Goal: Task Accomplishment & Management: Manage account settings

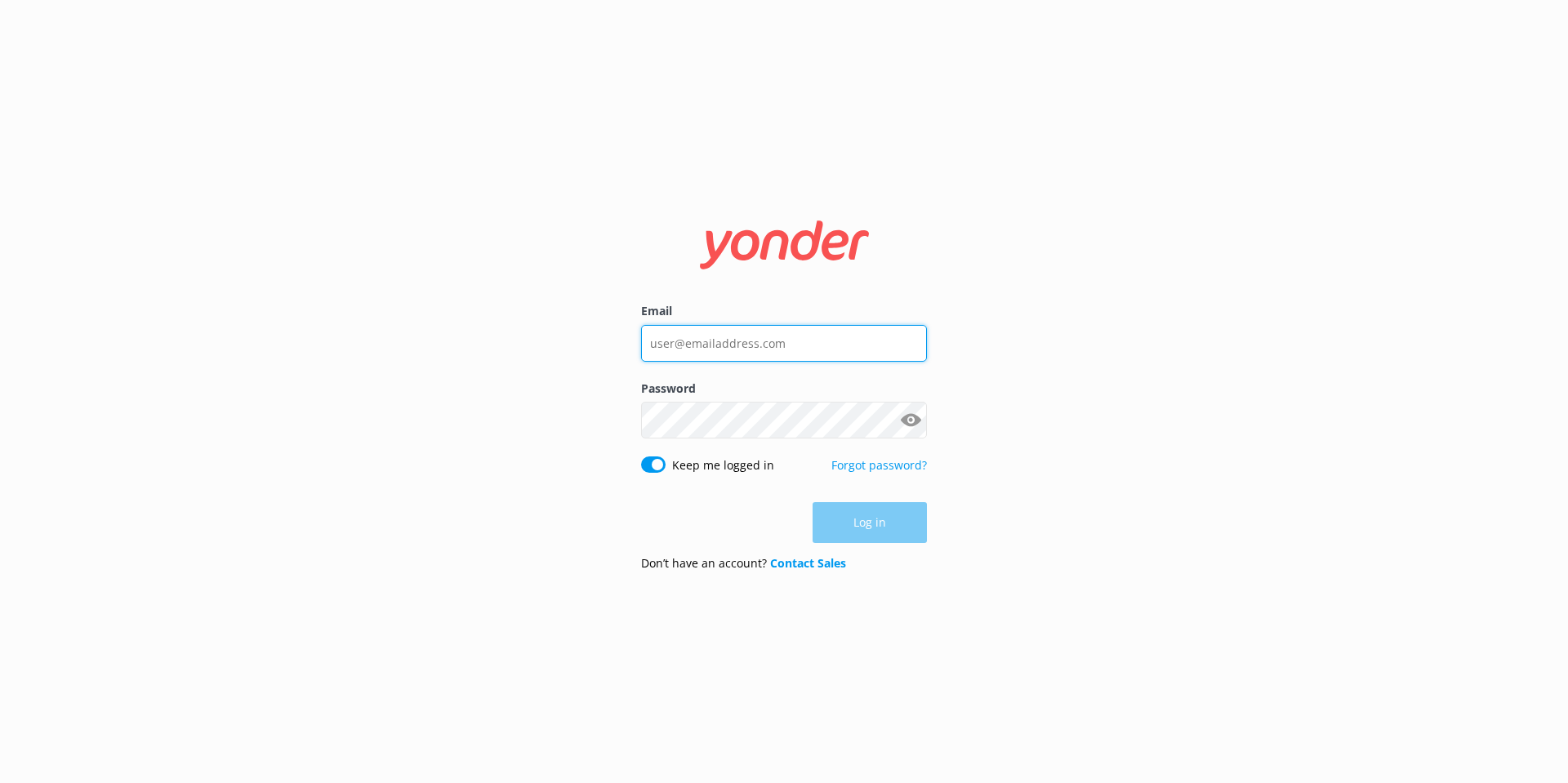
type input "[EMAIL_ADDRESS][DOMAIN_NAME]"
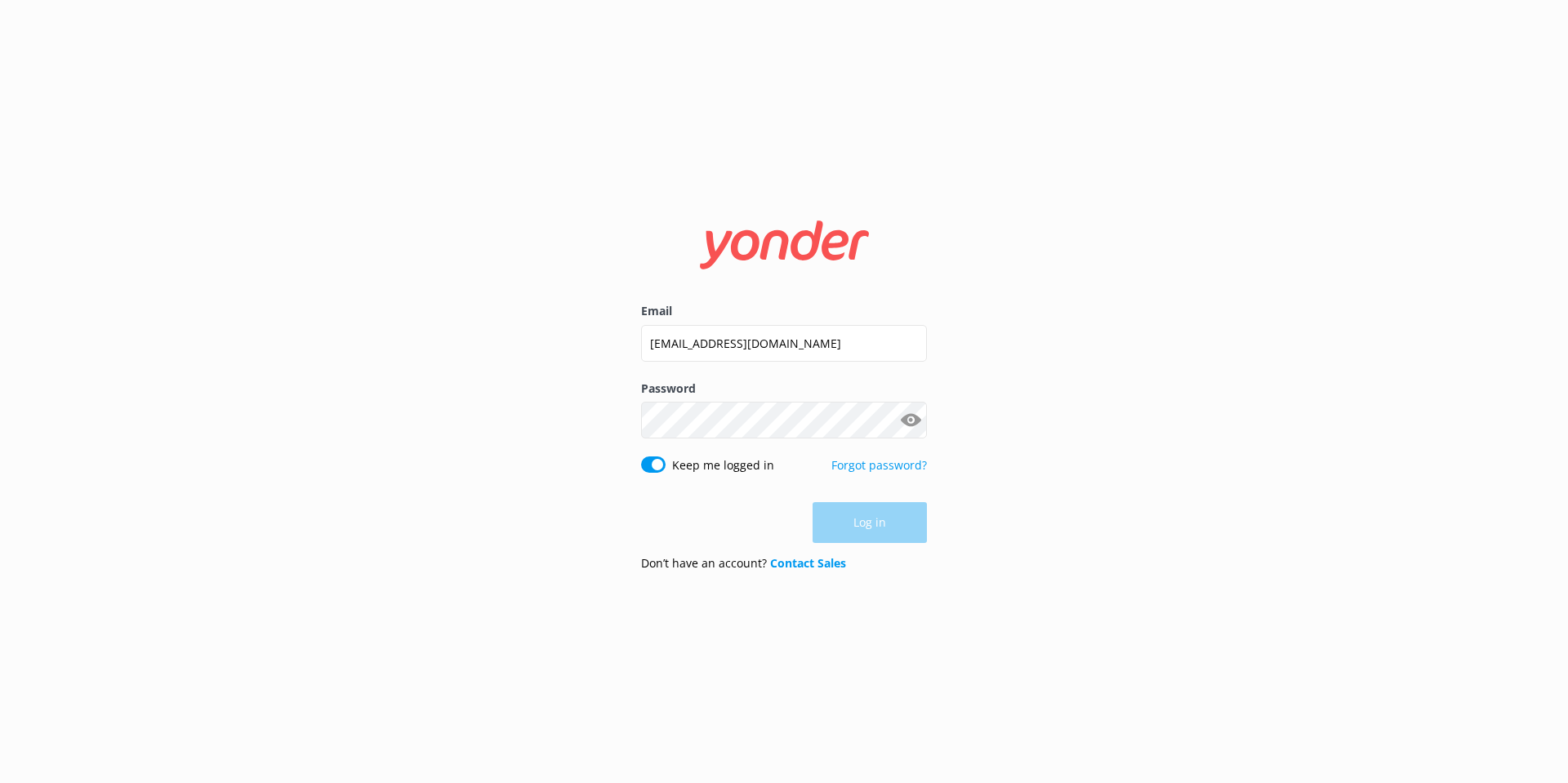
click at [856, 524] on div "Log in" at bounding box center [784, 522] width 286 height 41
click at [856, 524] on button "Log in" at bounding box center [869, 523] width 115 height 41
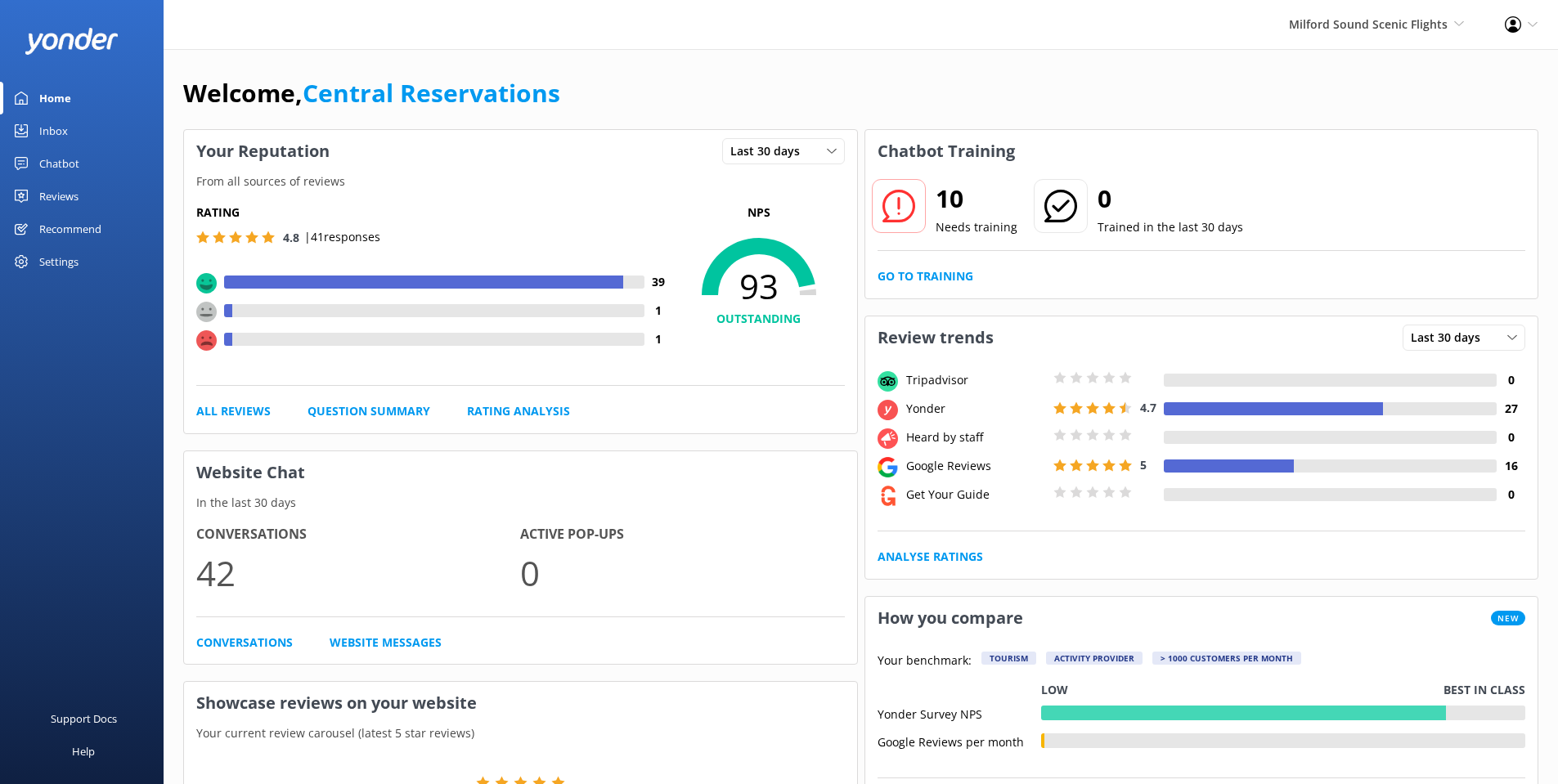
click at [80, 126] on link "Inbox" at bounding box center [81, 131] width 163 height 33
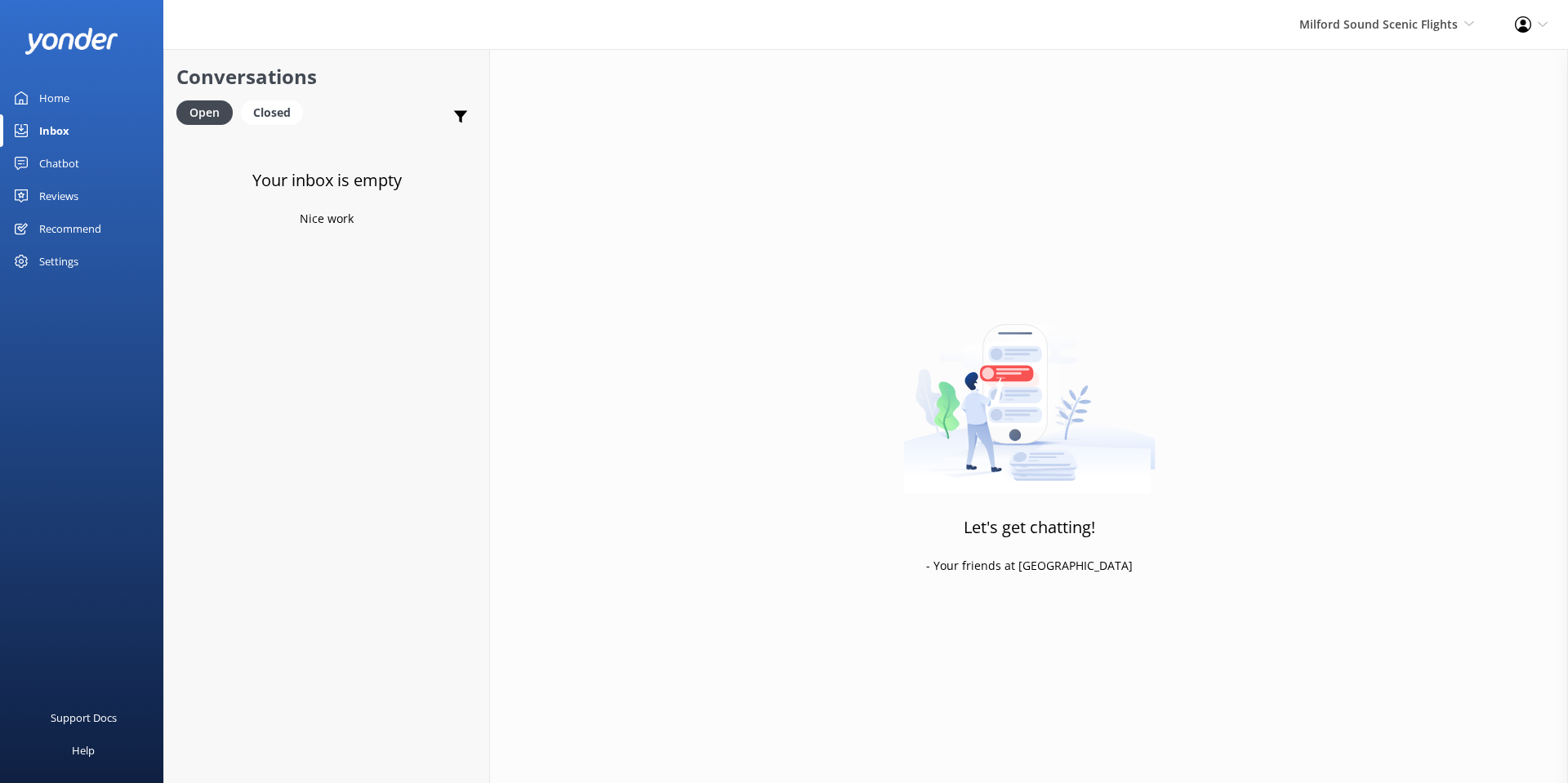
click at [1394, 12] on div "Milford Sound Scenic Flights [GEOGRAPHIC_DATA] Scenic Flights The Helicopter Li…" at bounding box center [1387, 24] width 216 height 49
click at [1397, 65] on link "Milford Sound Scenic Flights" at bounding box center [1413, 70] width 163 height 39
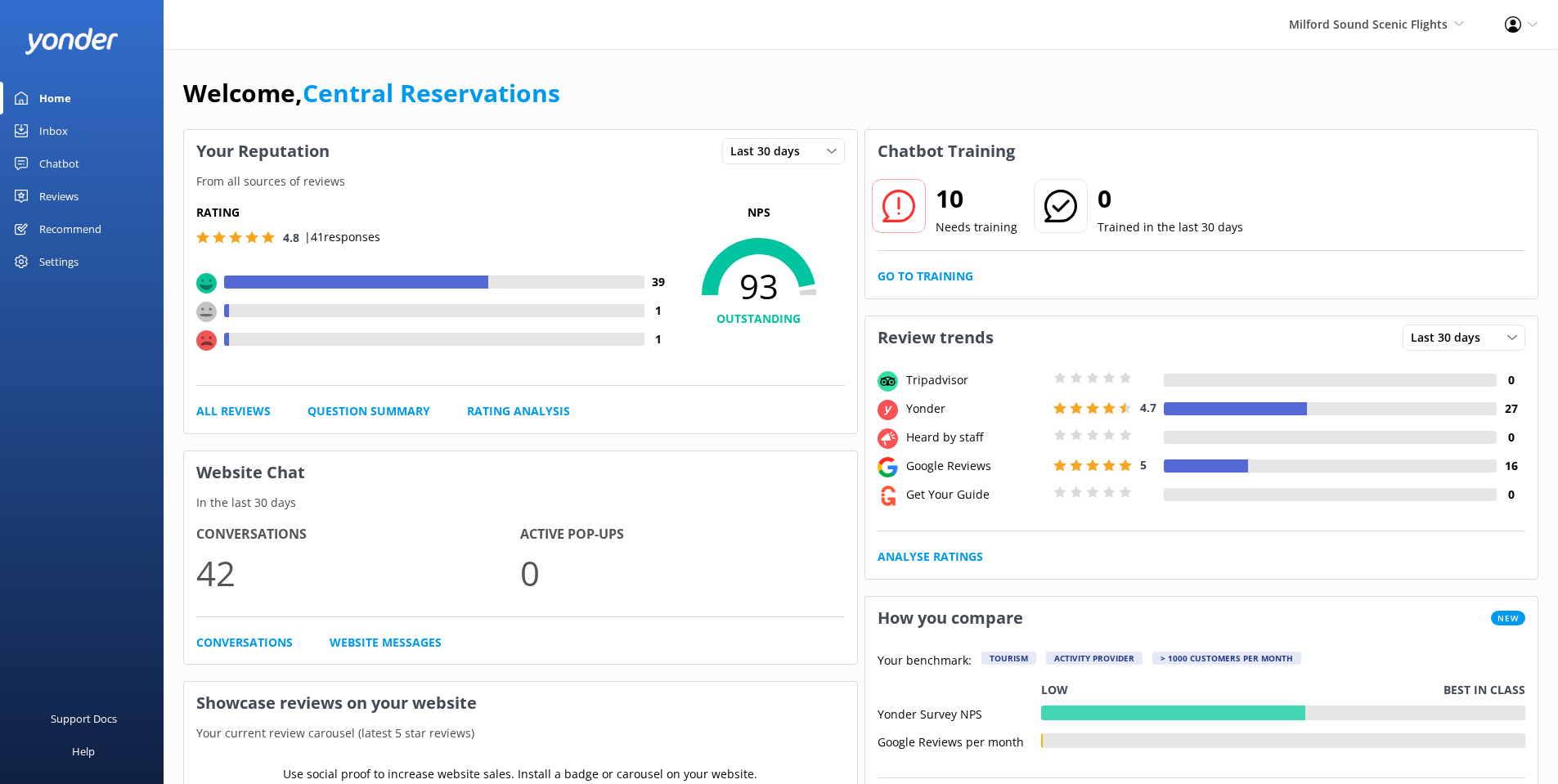
click at [48, 130] on div "Inbox" at bounding box center [54, 131] width 28 height 33
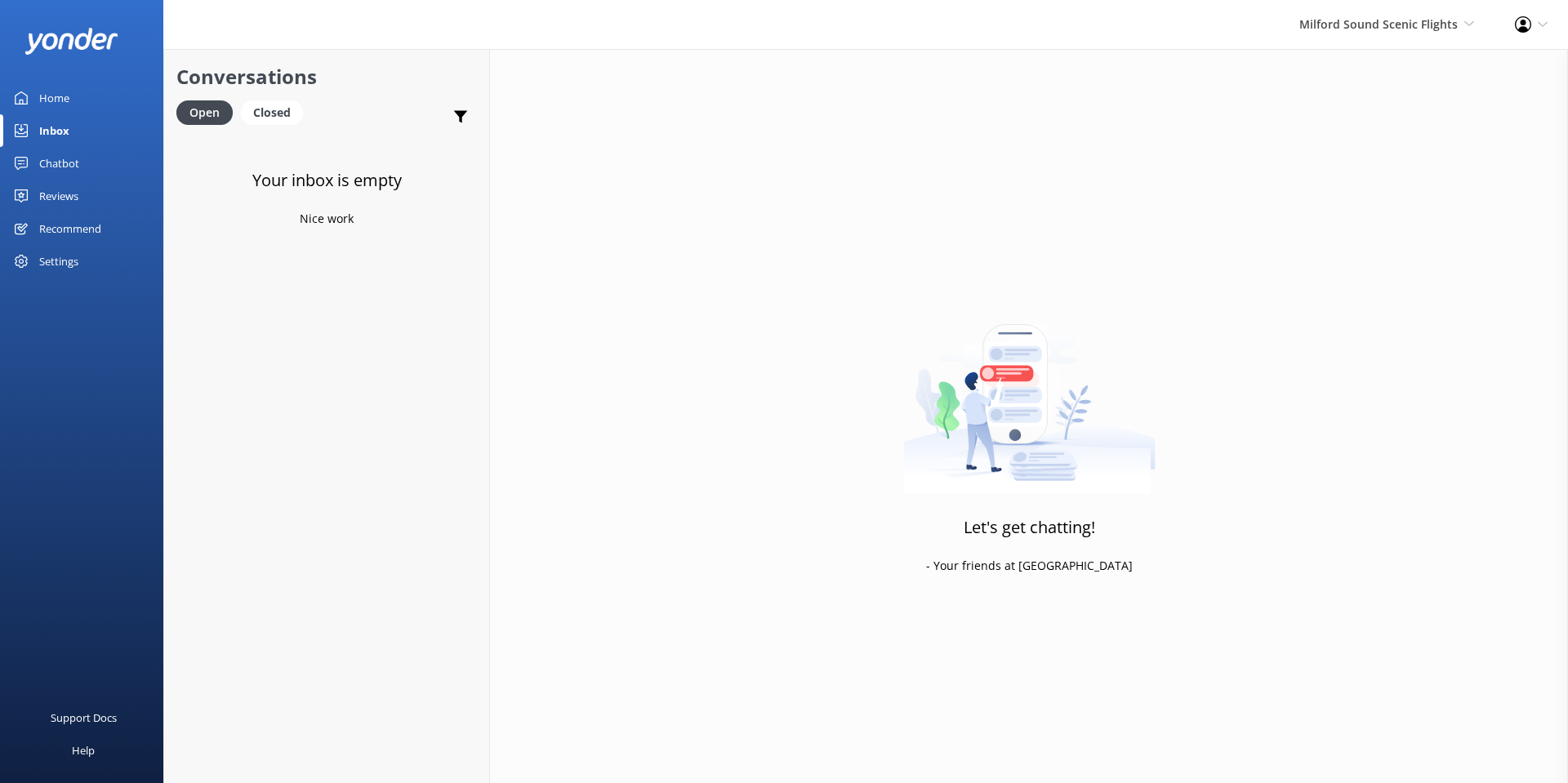
click at [1347, 38] on div "Milford Sound Scenic Flights [GEOGRAPHIC_DATA] Scenic Flights The Helicopter Li…" at bounding box center [1387, 24] width 216 height 49
click at [1378, 107] on link "The Helicopter Line" at bounding box center [1413, 109] width 163 height 39
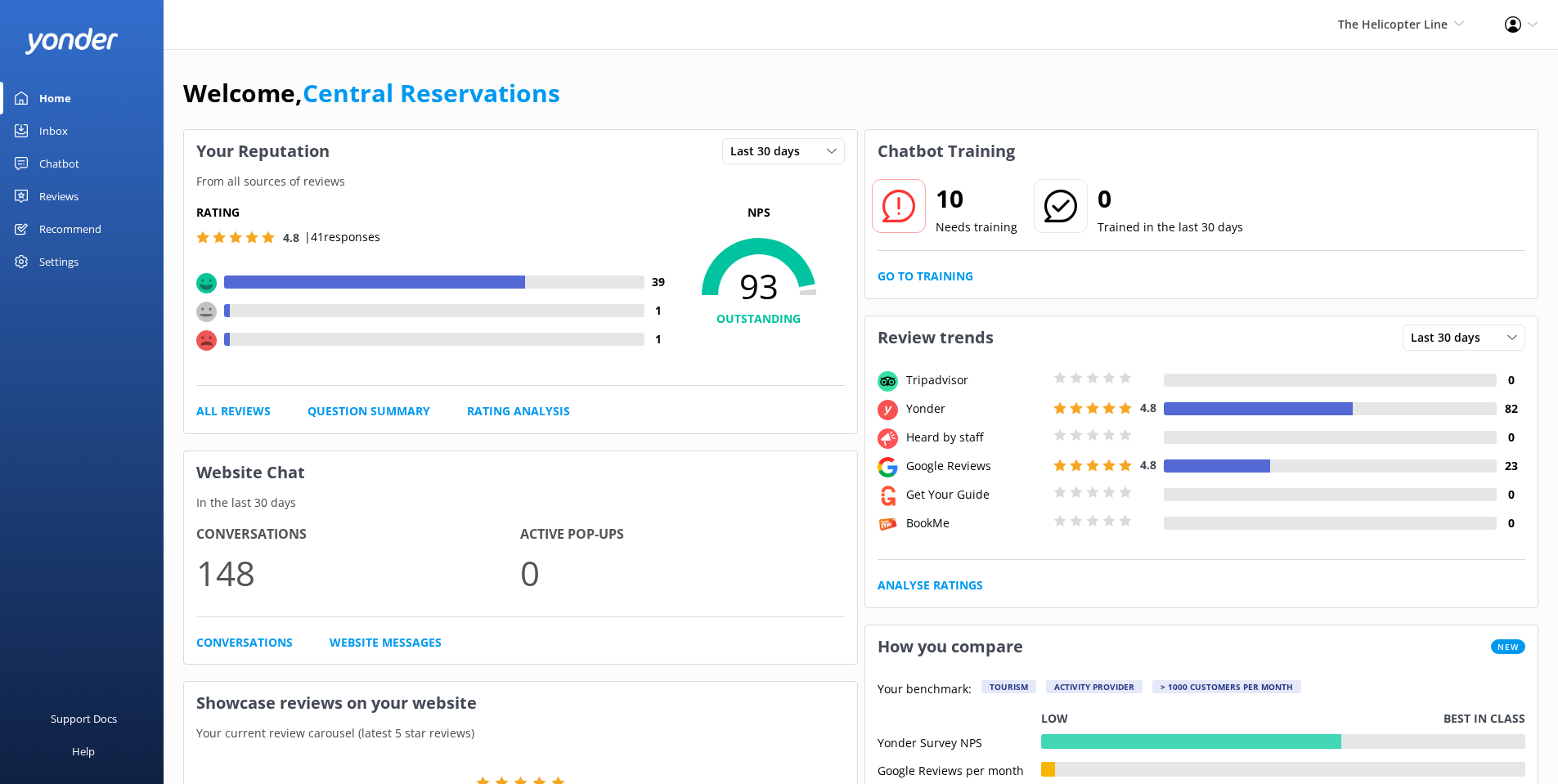
click at [41, 109] on div "Home" at bounding box center [55, 98] width 32 height 33
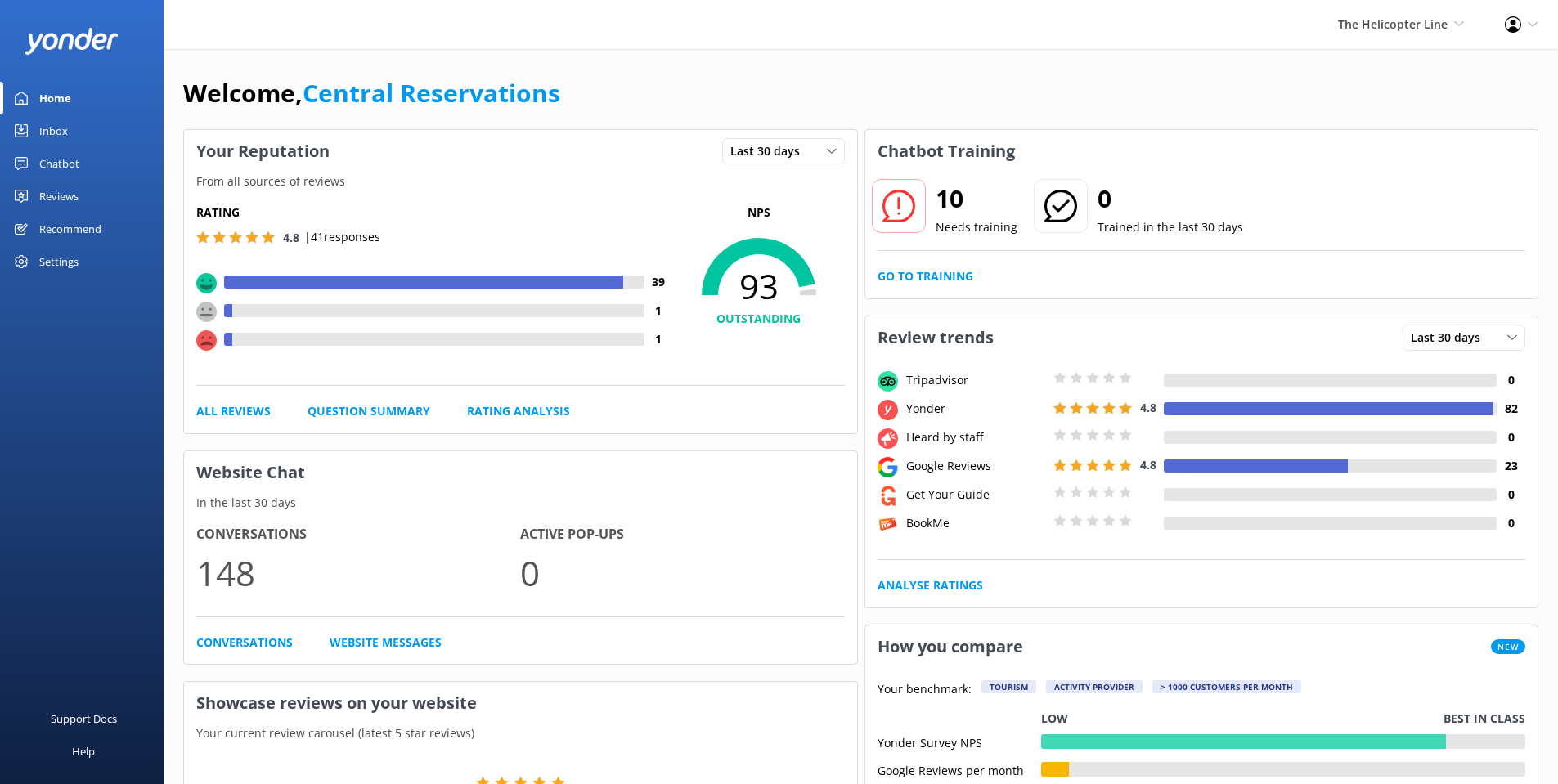
click at [45, 137] on div "Inbox" at bounding box center [54, 131] width 28 height 33
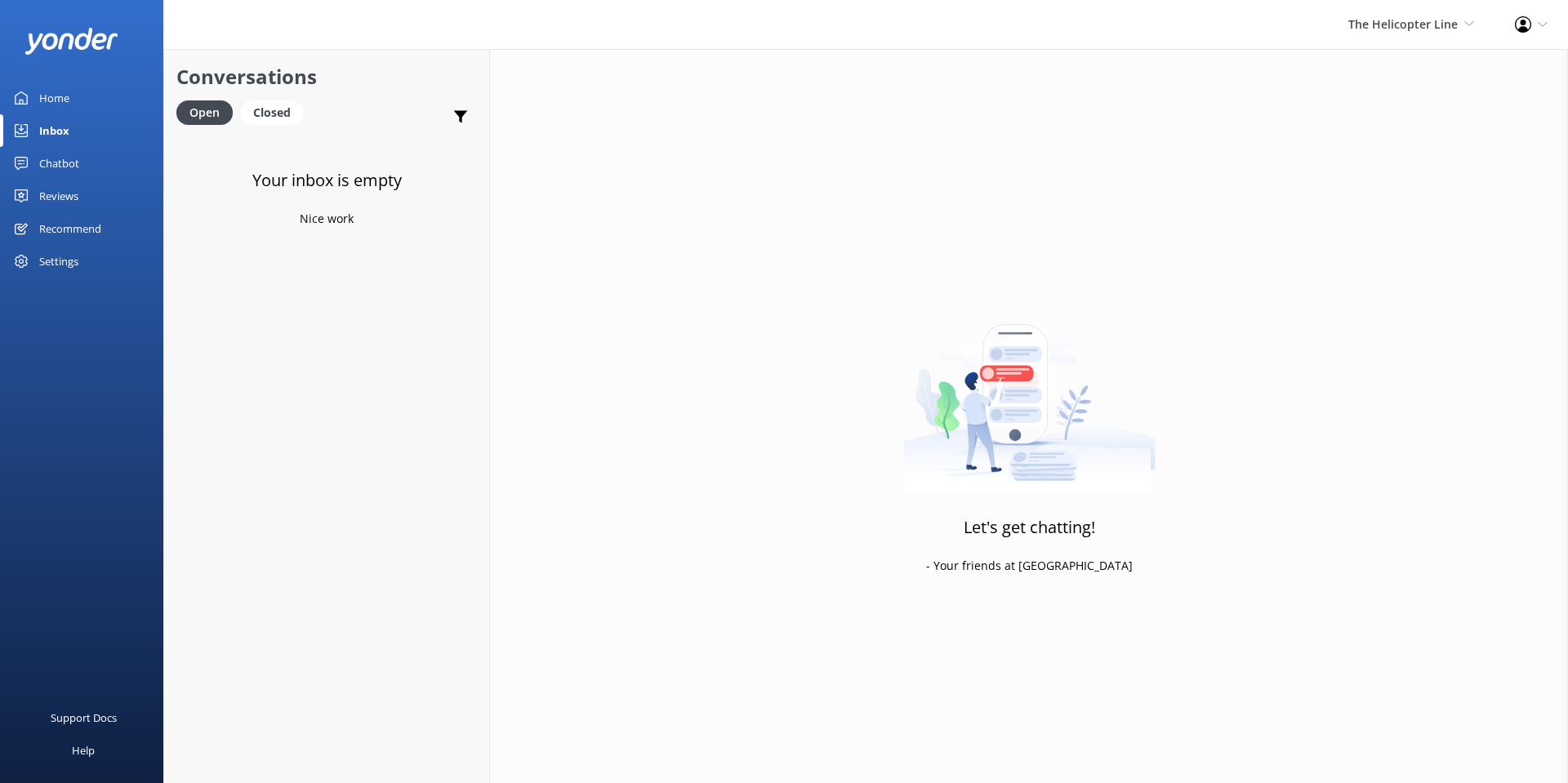
click at [1393, 36] on div "The Helicopter Line Milford Sound Scenic Flights The Helicopter Line Glacier He…" at bounding box center [1411, 24] width 166 height 49
click at [1395, 144] on link "Glacier Helicopters" at bounding box center [1413, 148] width 163 height 39
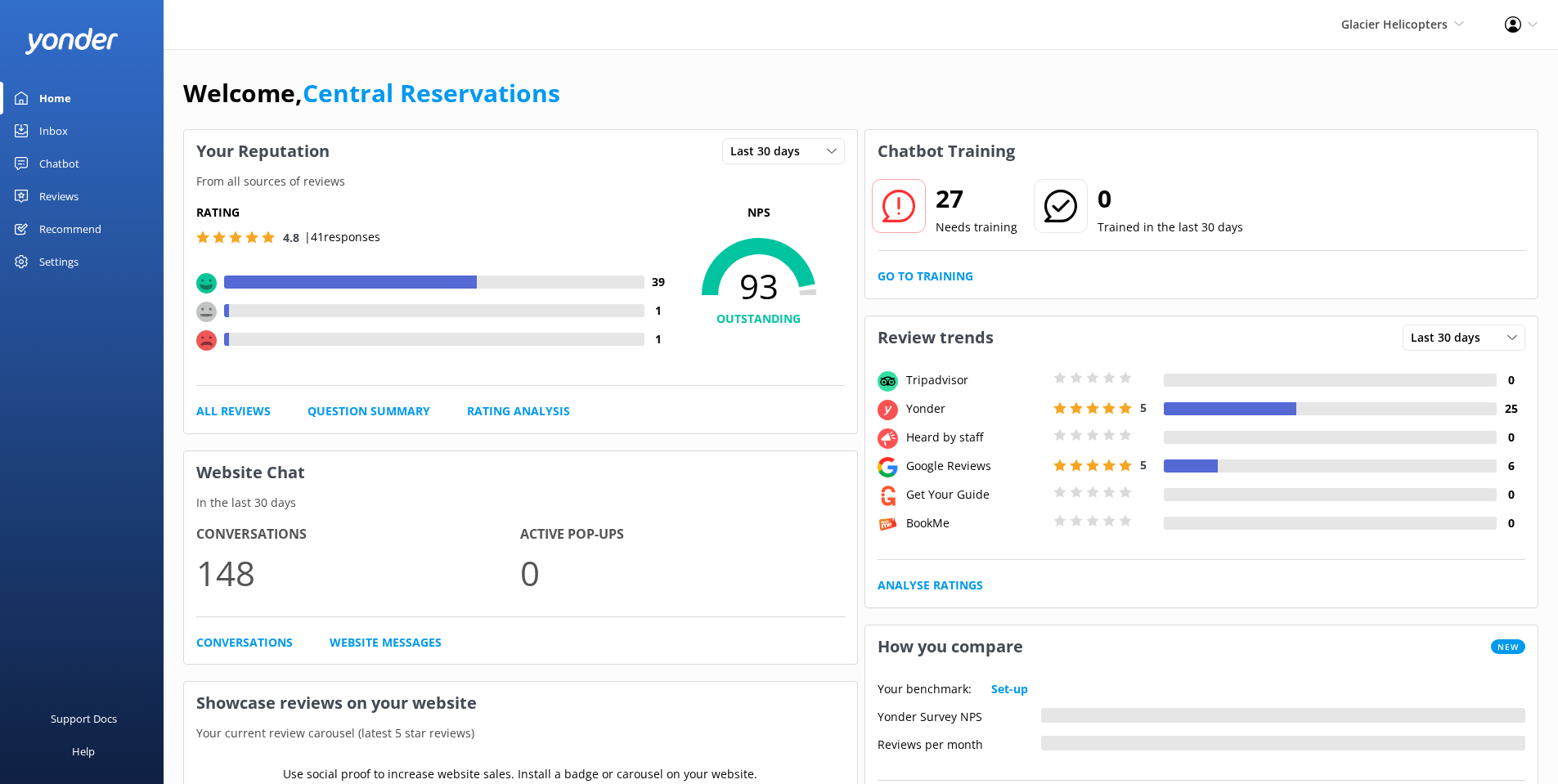
click at [46, 127] on div "Inbox" at bounding box center [54, 131] width 28 height 33
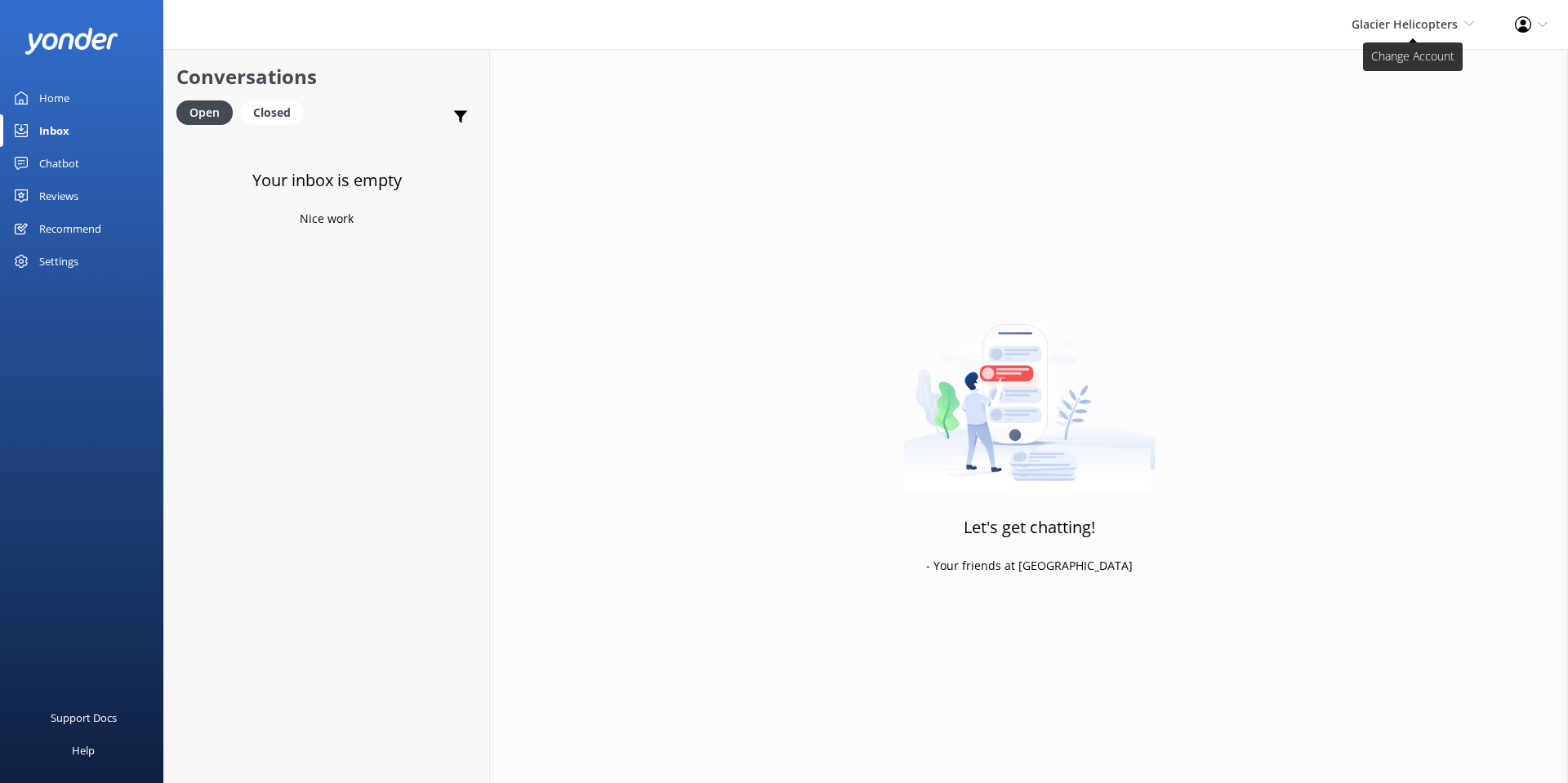
click at [1403, 17] on span "Glacier Helicopters" at bounding box center [1404, 24] width 106 height 16
click at [1408, 174] on link "Mitre Peak Cruises" at bounding box center [1413, 187] width 163 height 39
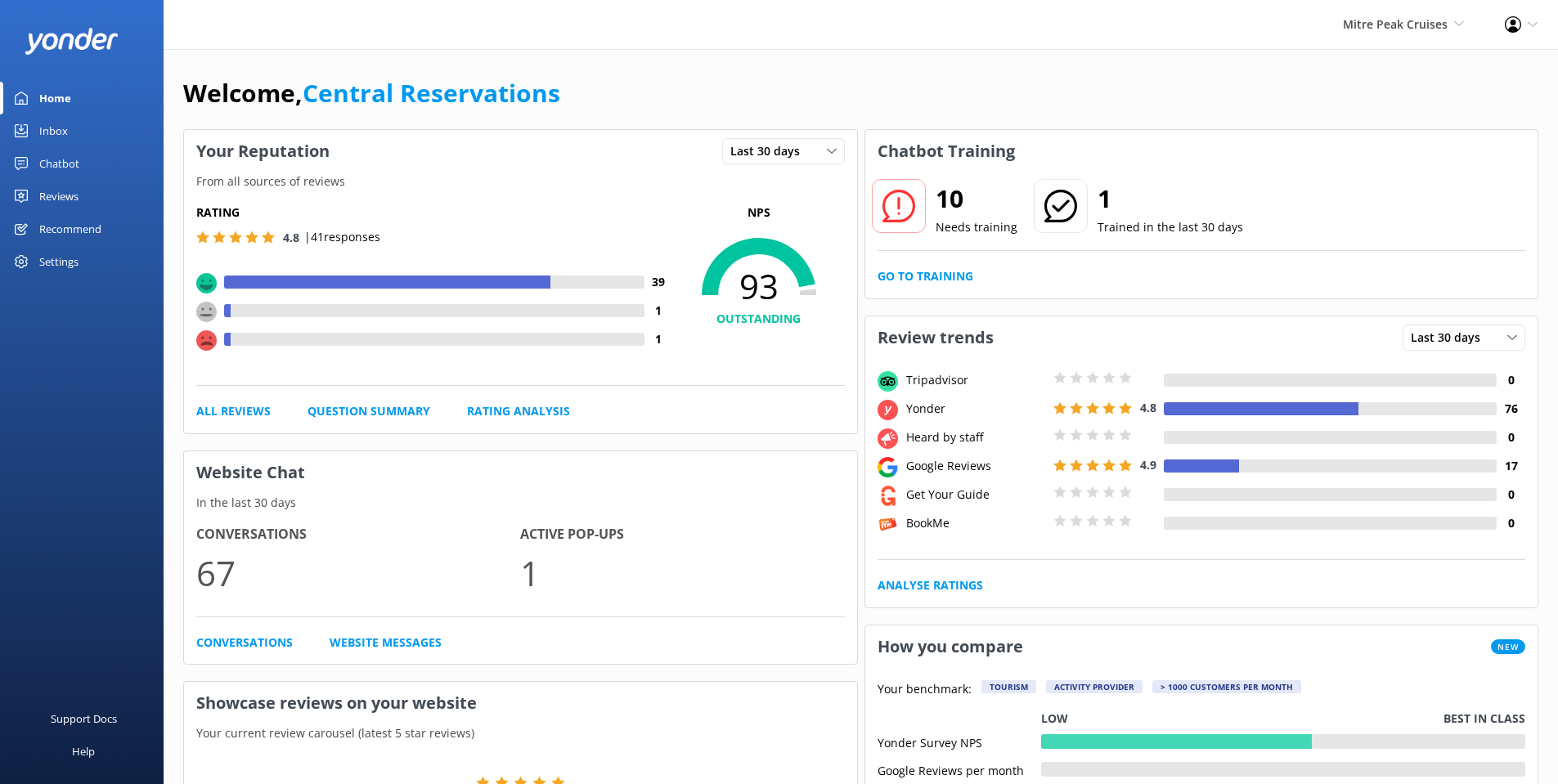
click at [37, 129] on link "Inbox" at bounding box center [81, 131] width 163 height 33
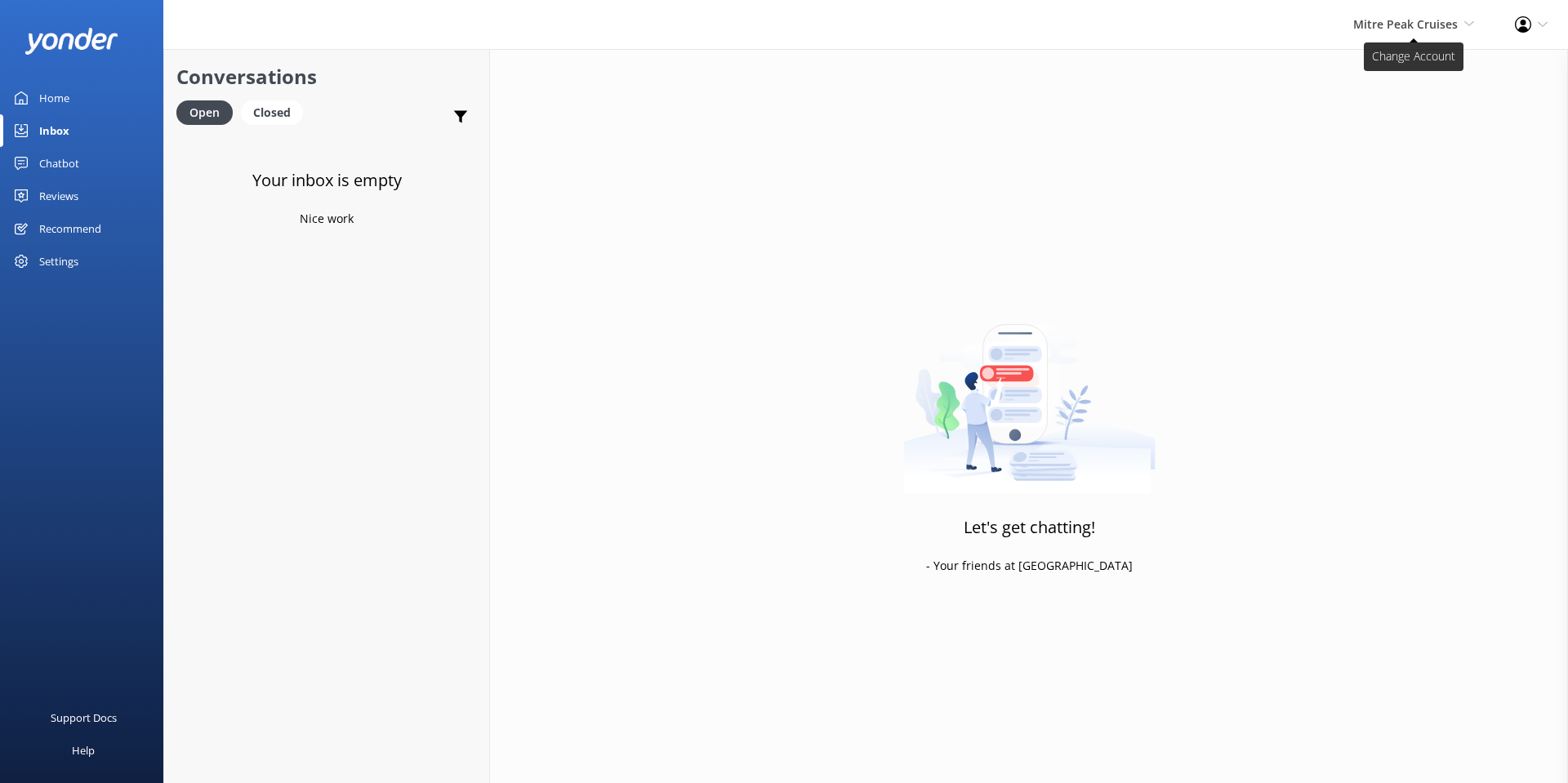
click at [1393, 28] on span "Mitre Peak Cruises" at bounding box center [1405, 24] width 104 height 16
